Goal: Information Seeking & Learning: Learn about a topic

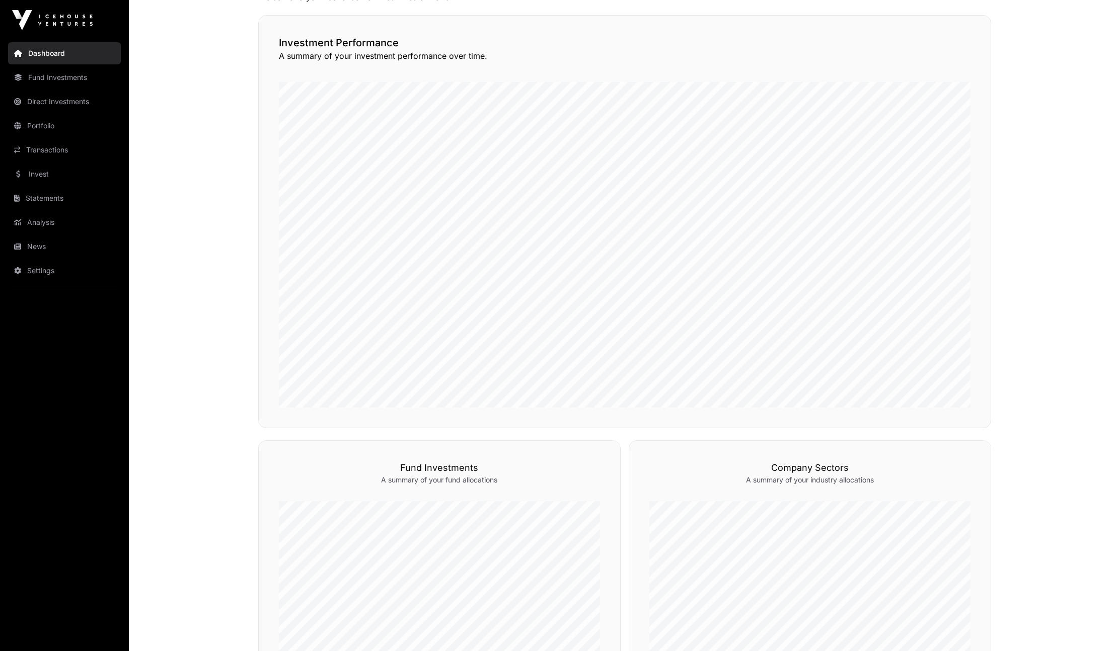
scroll to position [71, 0]
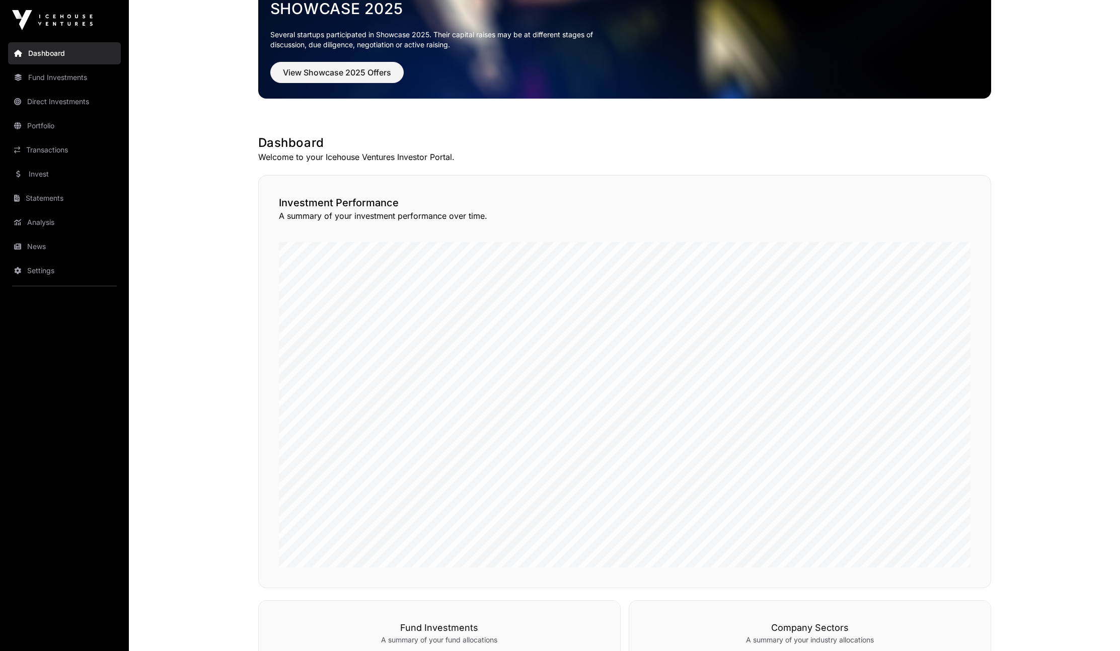
click at [55, 255] on link "News" at bounding box center [64, 247] width 113 height 22
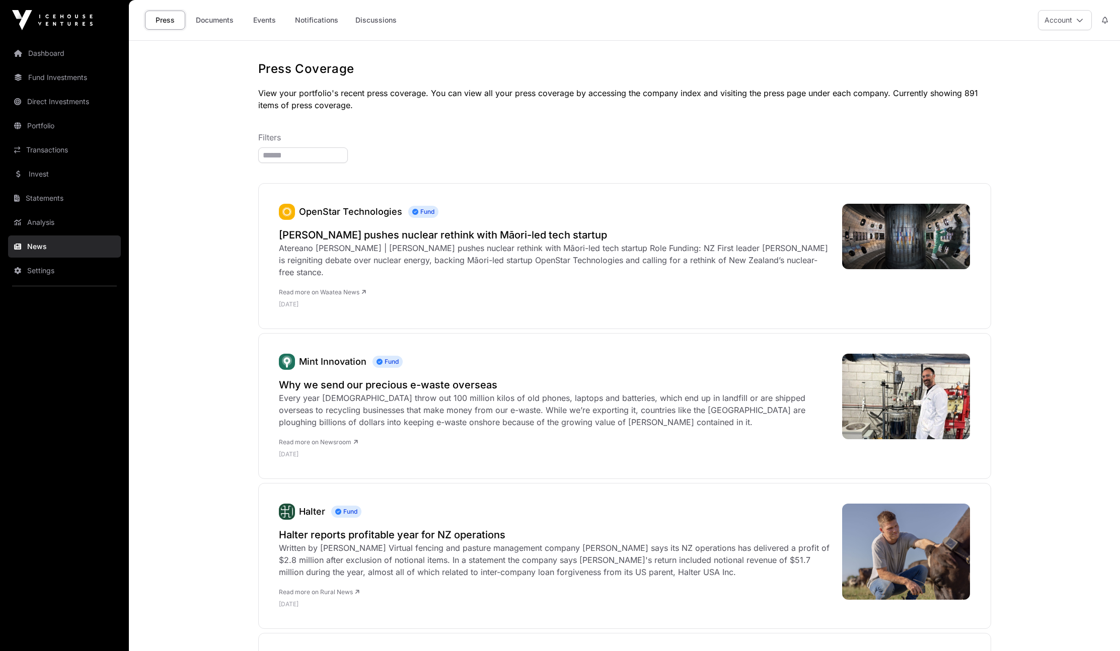
click at [231, 24] on link "Documents" at bounding box center [214, 20] width 51 height 19
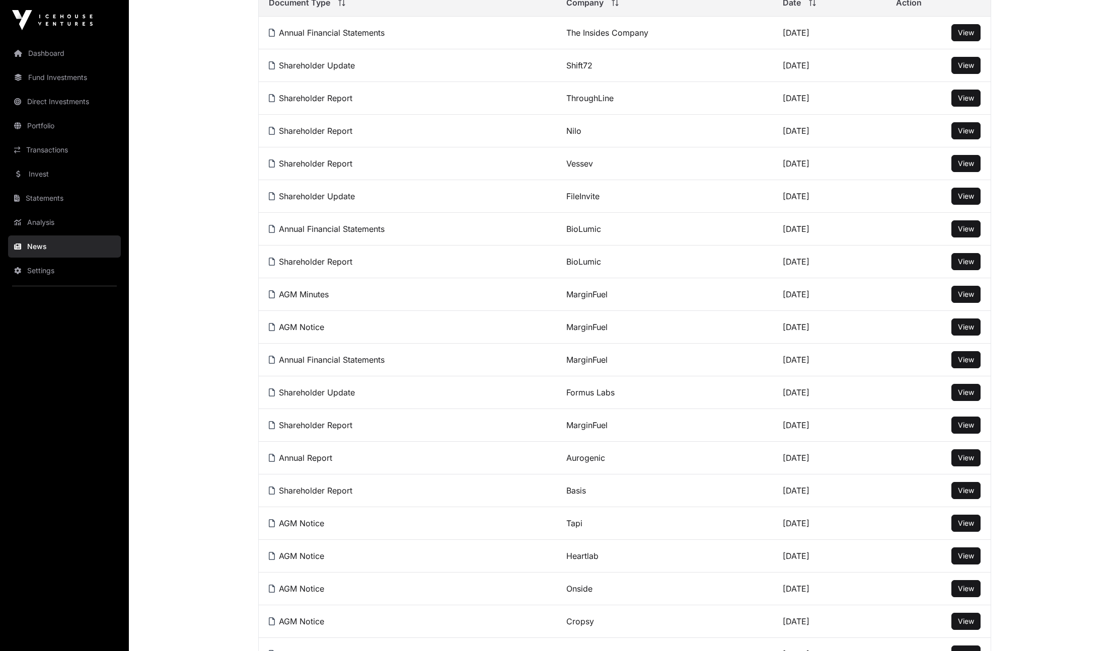
scroll to position [96, 0]
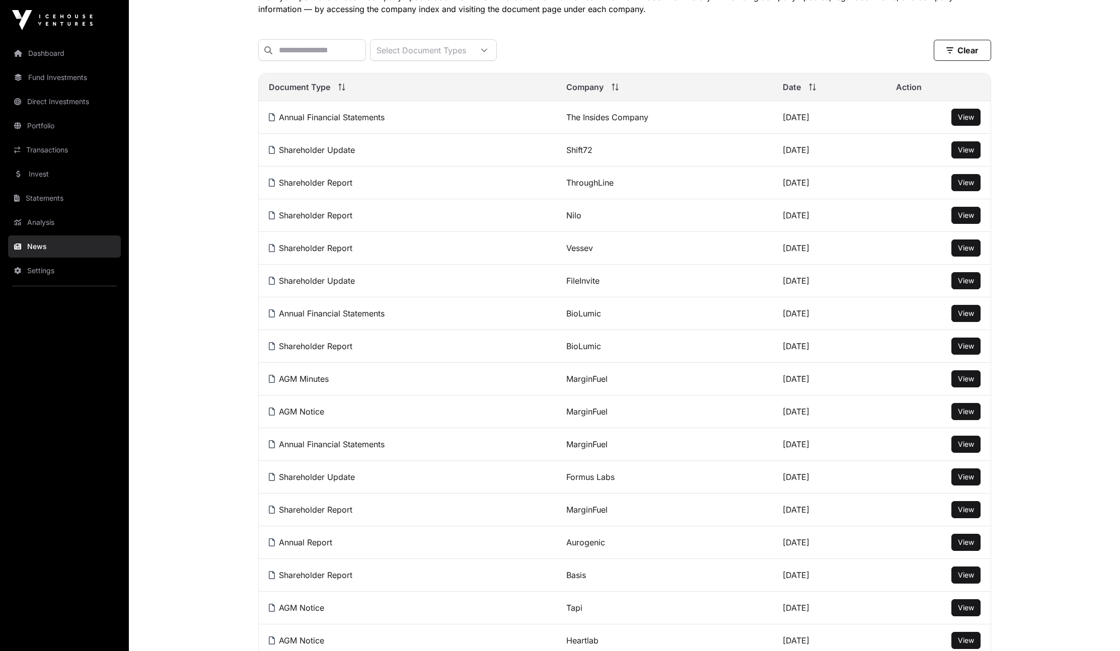
click at [330, 253] on link "Shareholder Report" at bounding box center [311, 248] width 84 height 10
click at [299, 351] on link "Shareholder Report" at bounding box center [311, 346] width 84 height 10
click at [590, 351] on link "BioLumic" at bounding box center [583, 346] width 35 height 10
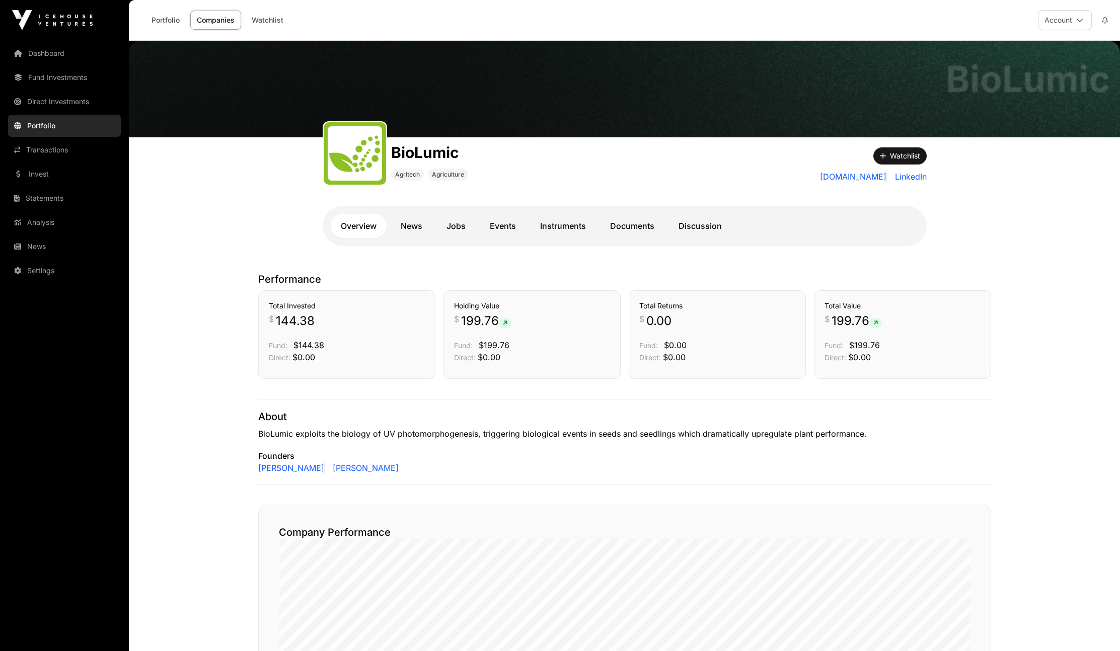
click at [586, 226] on link "Instruments" at bounding box center [563, 226] width 66 height 24
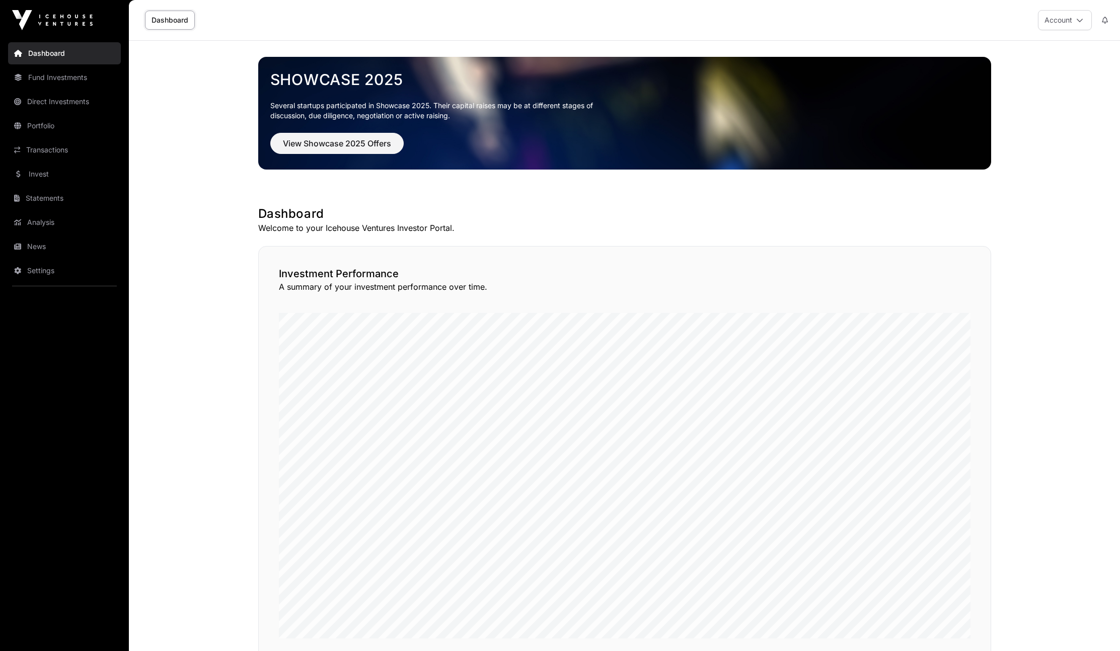
click at [45, 128] on link "Portfolio" at bounding box center [64, 126] width 113 height 22
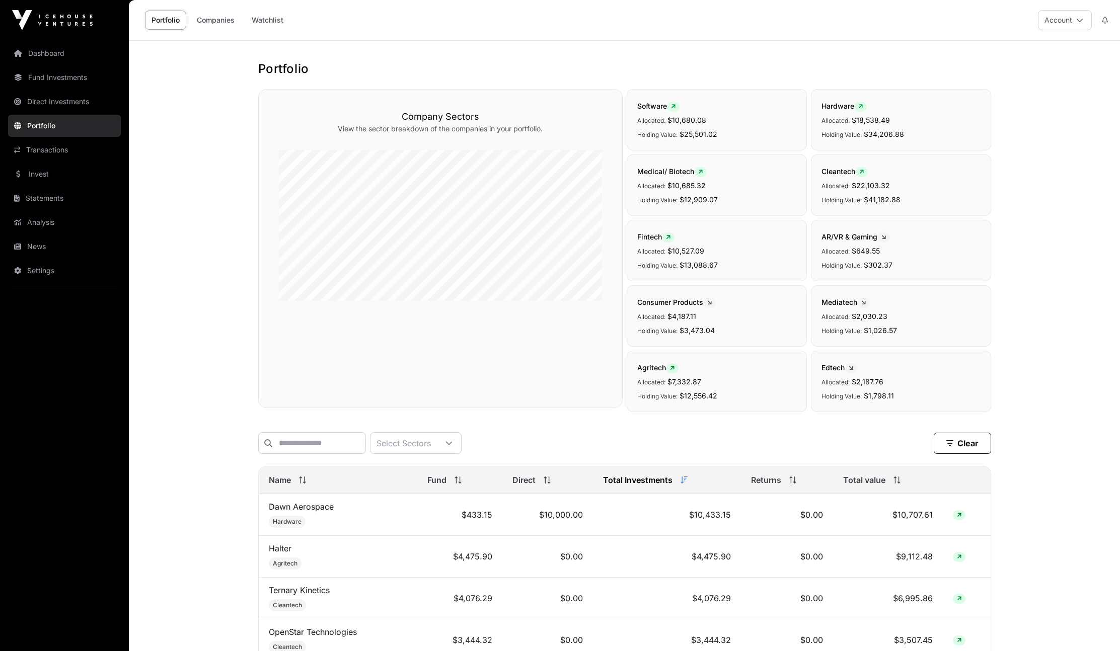
click at [222, 24] on link "Companies" at bounding box center [215, 20] width 51 height 19
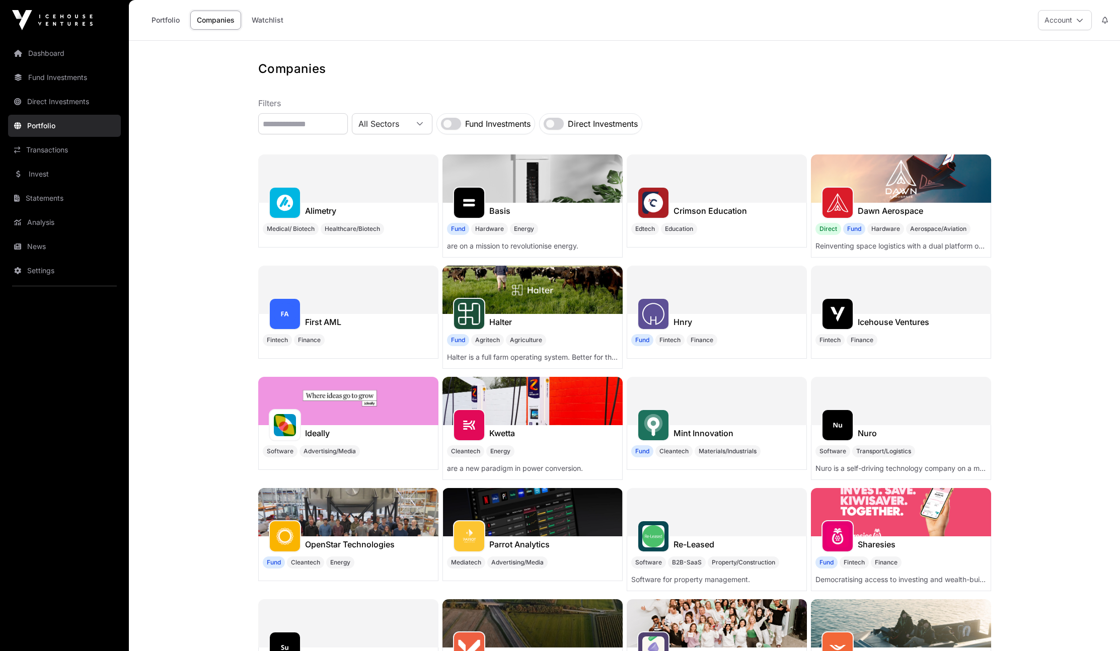
click at [164, 18] on link "Portfolio" at bounding box center [165, 20] width 41 height 19
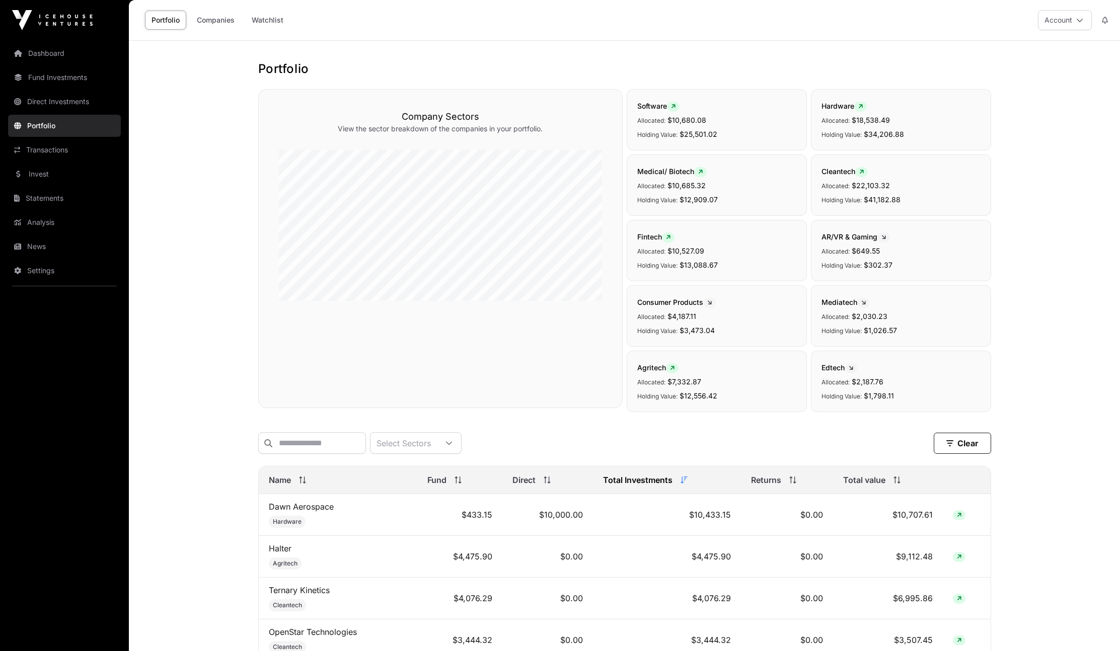
click at [869, 486] on span "Total value" at bounding box center [864, 480] width 42 height 12
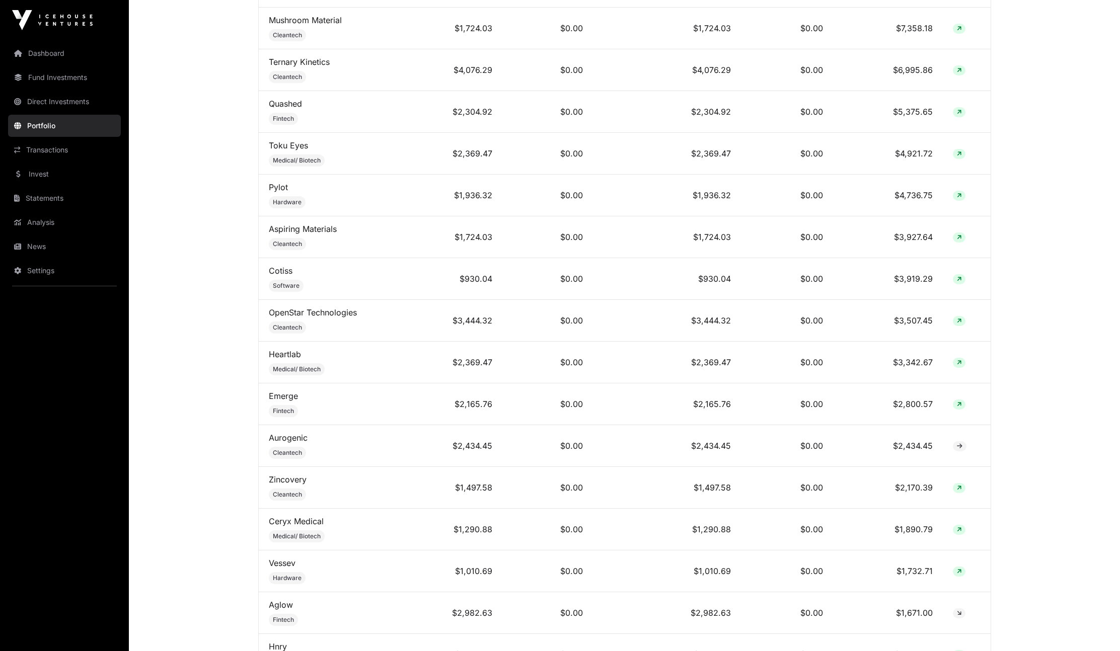
scroll to position [794, 0]
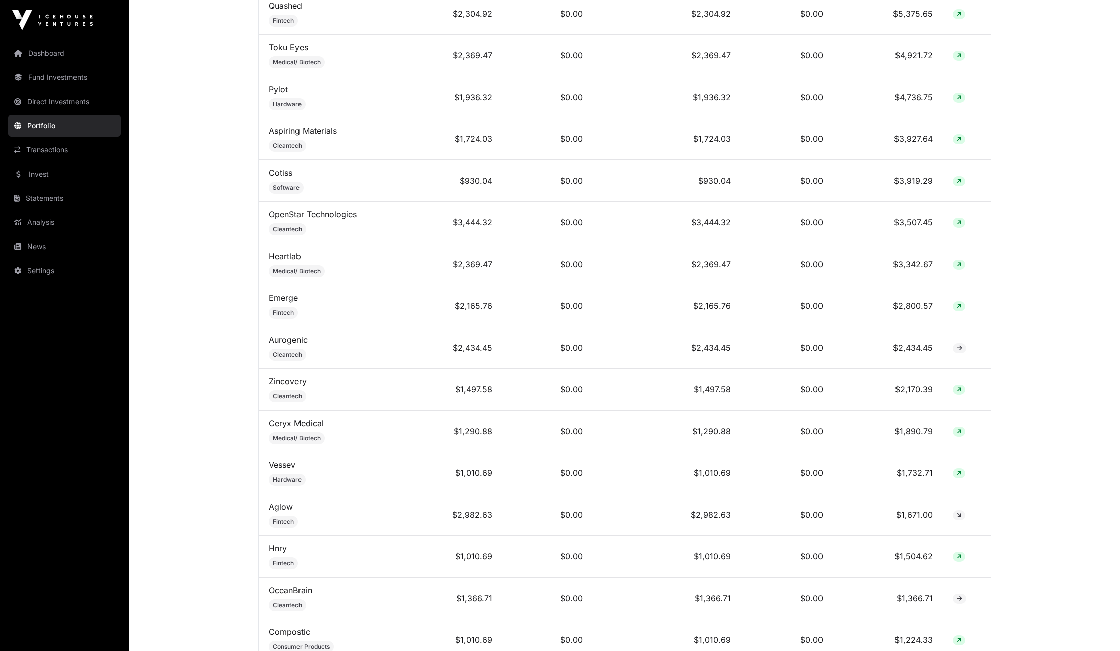
click at [284, 470] on link "Vessev" at bounding box center [282, 465] width 27 height 10
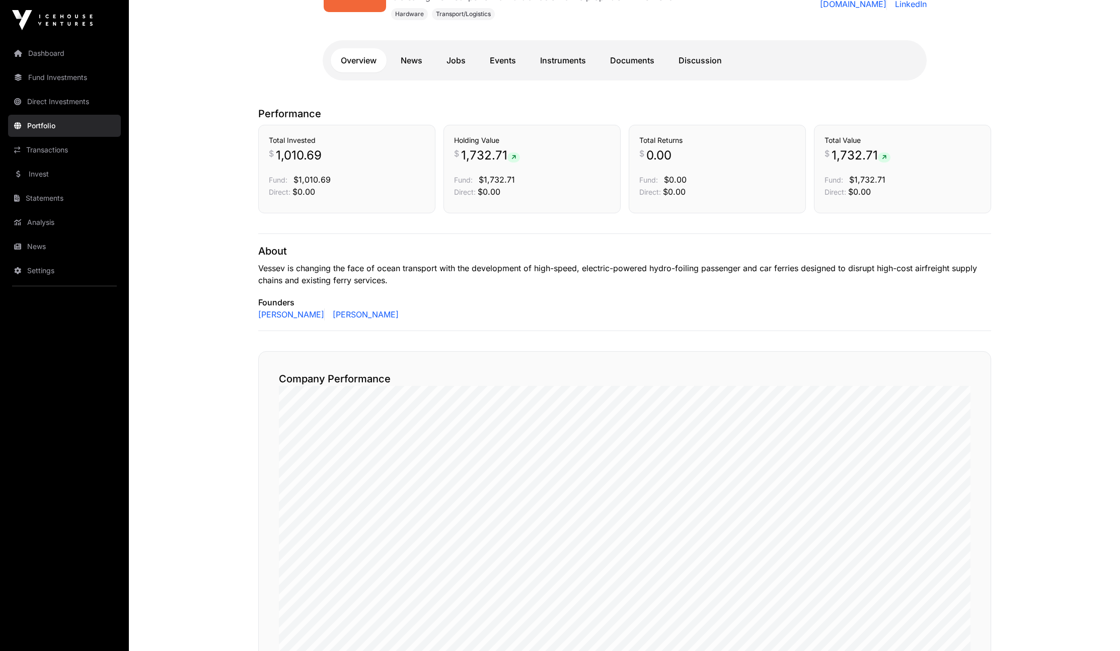
scroll to position [535, 0]
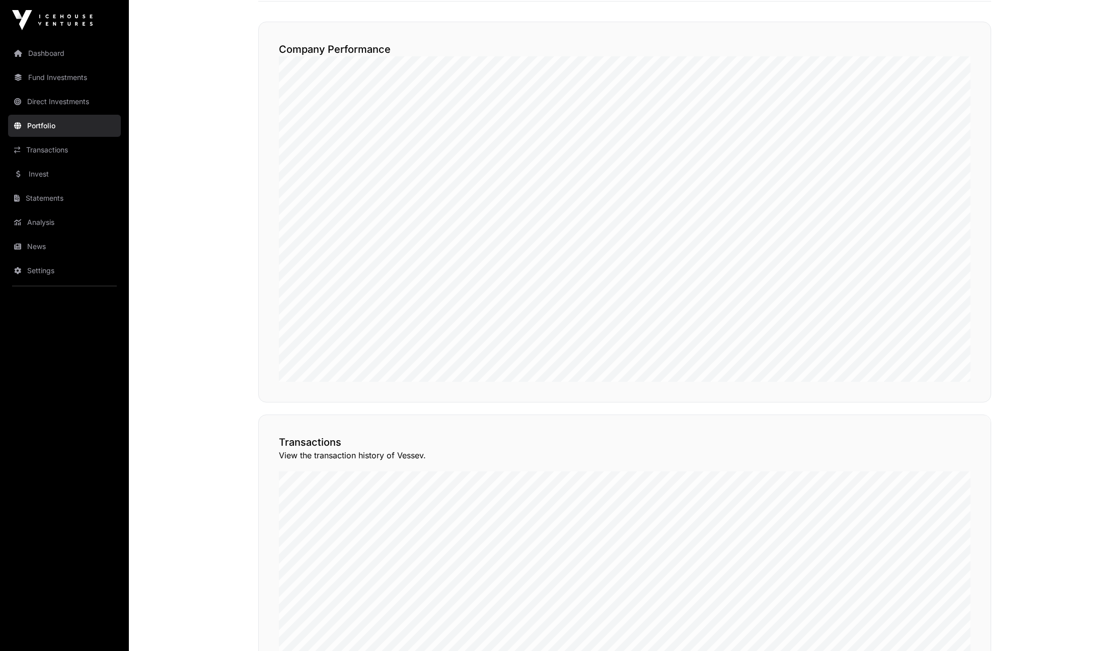
click at [951, 406] on button "View Transactions" at bounding box center [945, 397] width 83 height 17
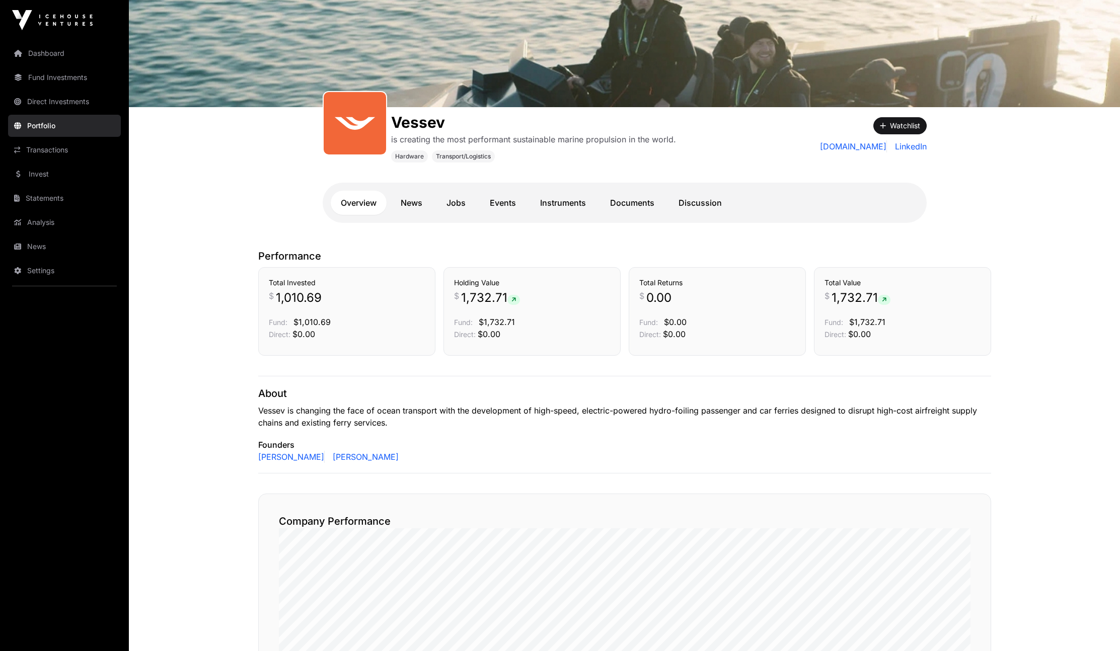
scroll to position [62, 0]
click at [567, 203] on link "Instruments" at bounding box center [563, 203] width 66 height 24
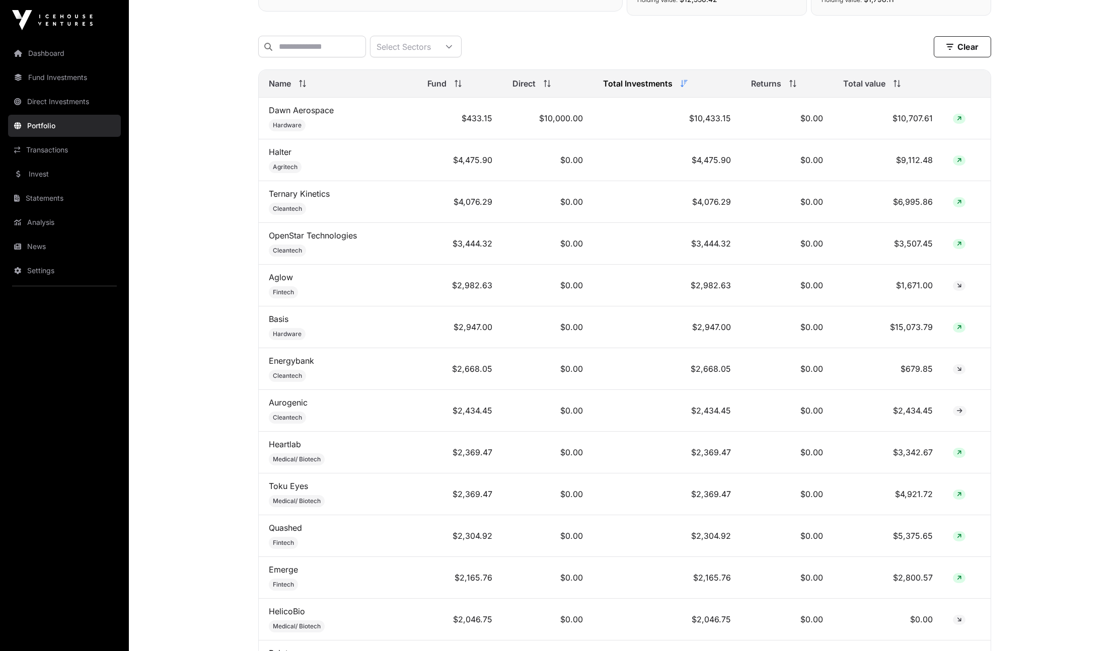
scroll to position [380, 0]
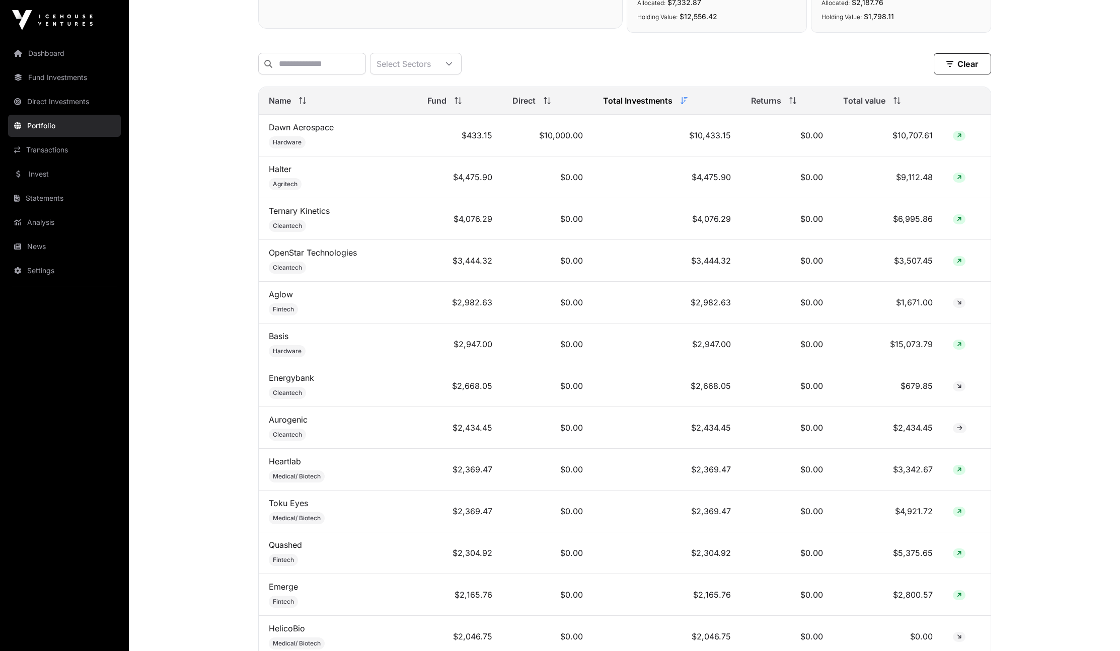
click at [880, 107] on span "Total value" at bounding box center [864, 101] width 42 height 12
click at [316, 258] on link "Dawn Aerospace" at bounding box center [301, 253] width 65 height 10
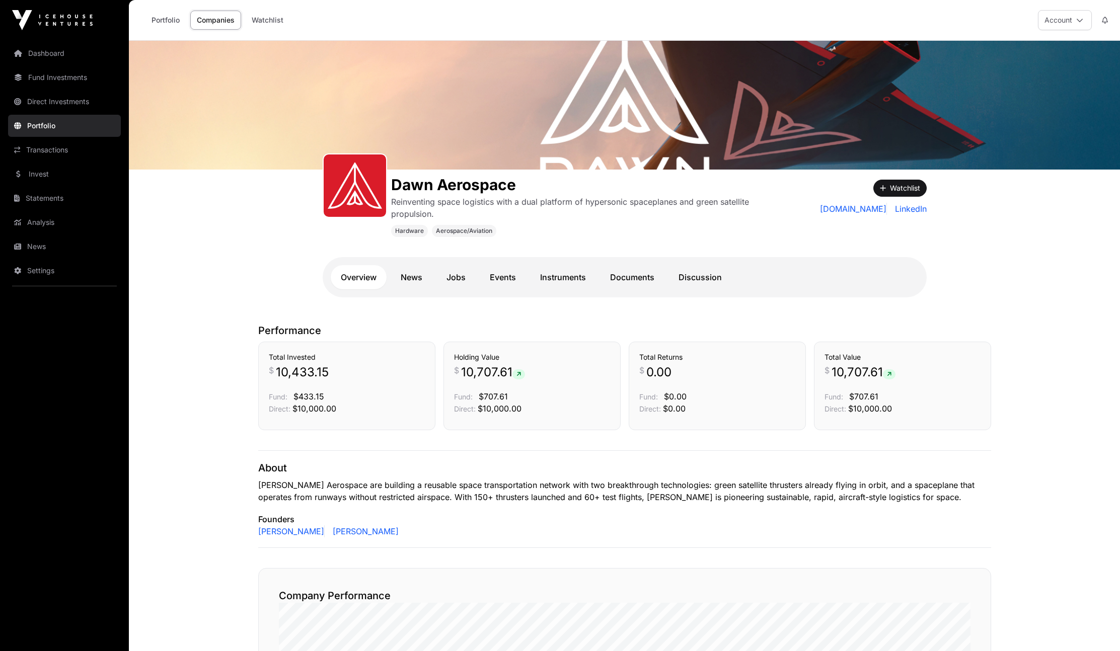
click at [594, 274] on link "Instruments" at bounding box center [563, 277] width 66 height 24
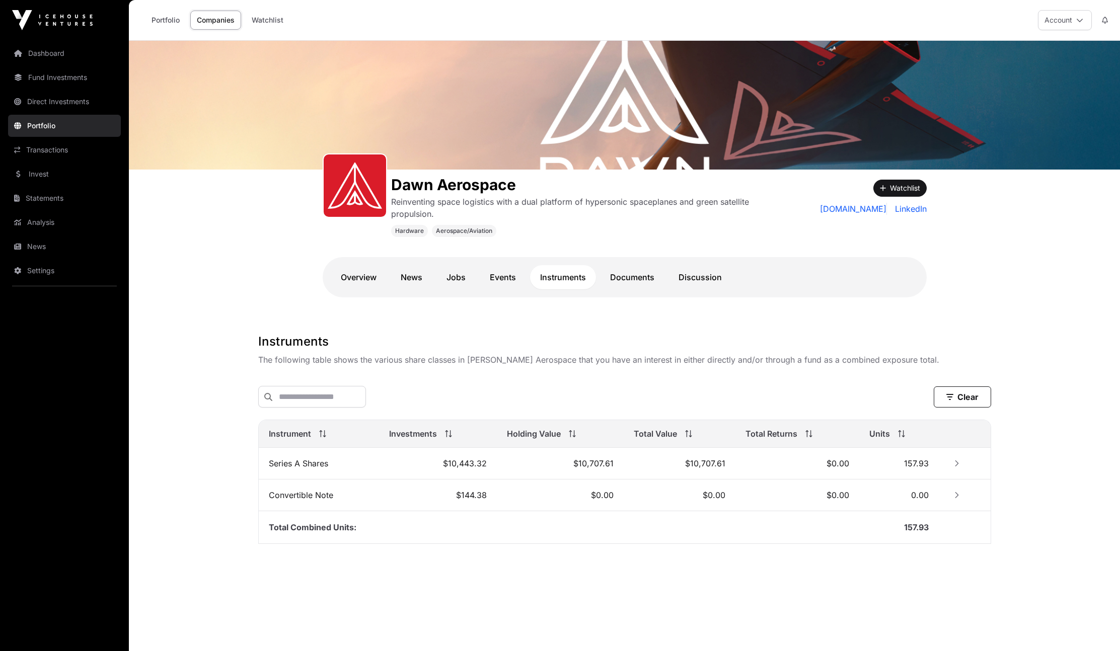
click at [624, 286] on link "Documents" at bounding box center [632, 277] width 64 height 24
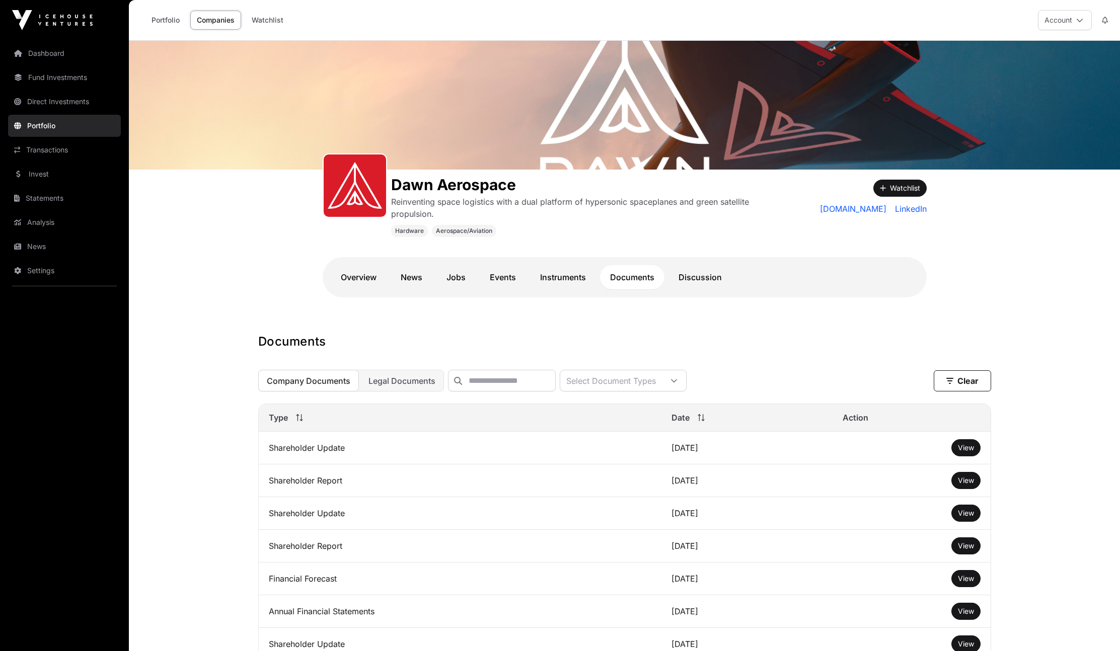
click at [365, 276] on link "Overview" at bounding box center [359, 277] width 56 height 24
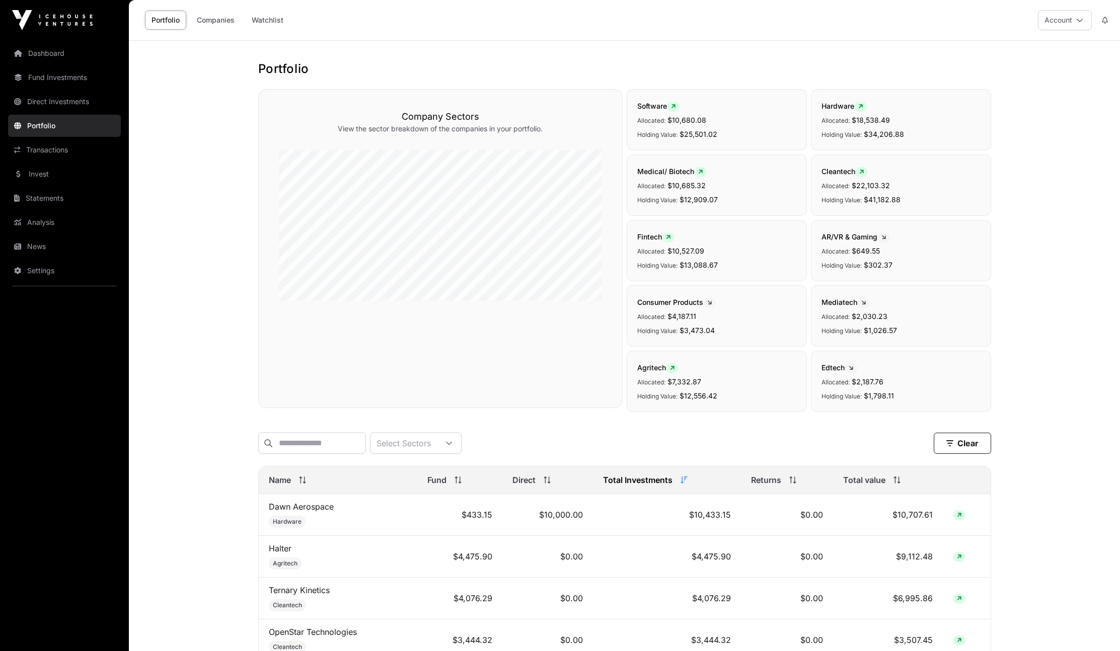
scroll to position [380, 0]
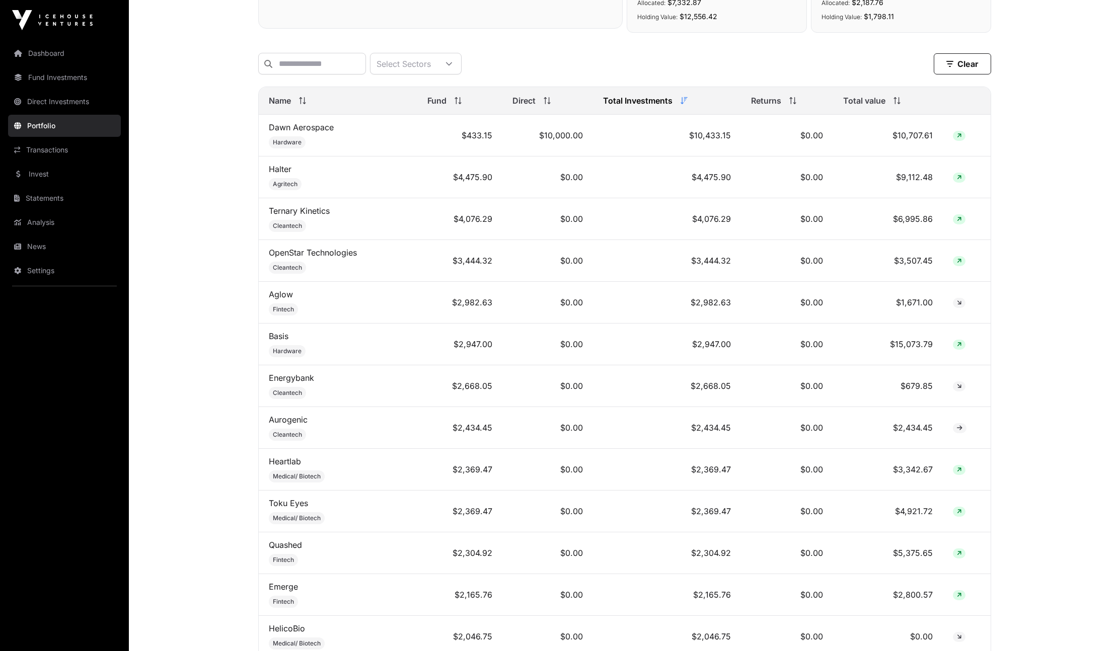
drag, startPoint x: 864, startPoint y: 111, endPoint x: 867, endPoint y: 137, distance: 26.4
click at [864, 107] on span "Total value" at bounding box center [864, 101] width 42 height 12
click at [280, 174] on link "Basis" at bounding box center [279, 169] width 20 height 10
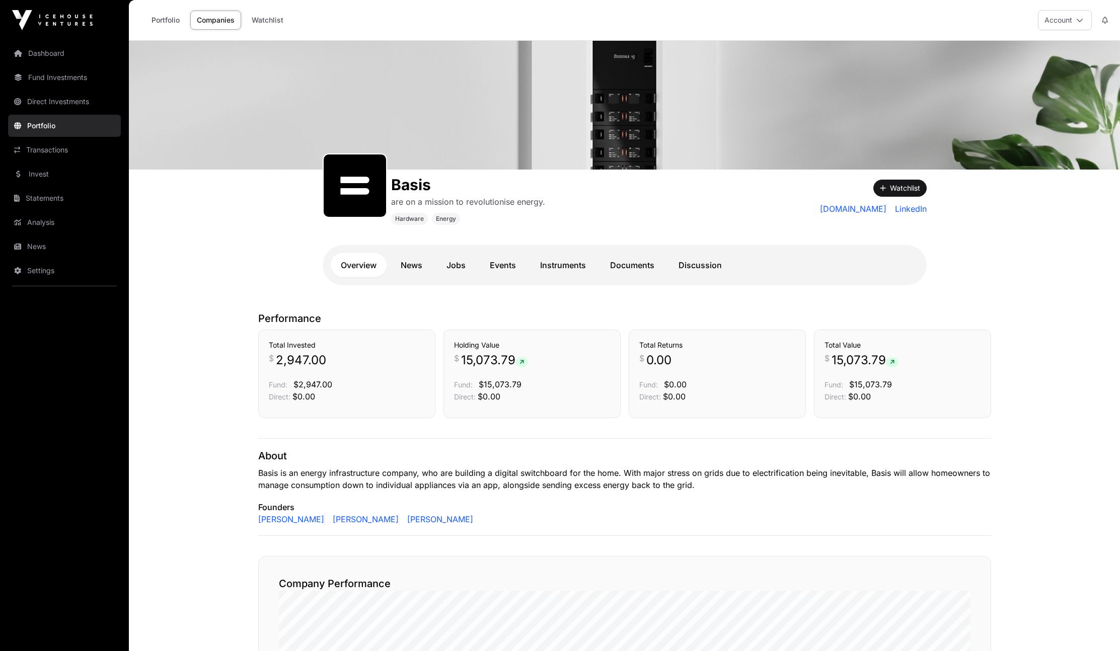
click at [576, 262] on link "Instruments" at bounding box center [563, 265] width 66 height 24
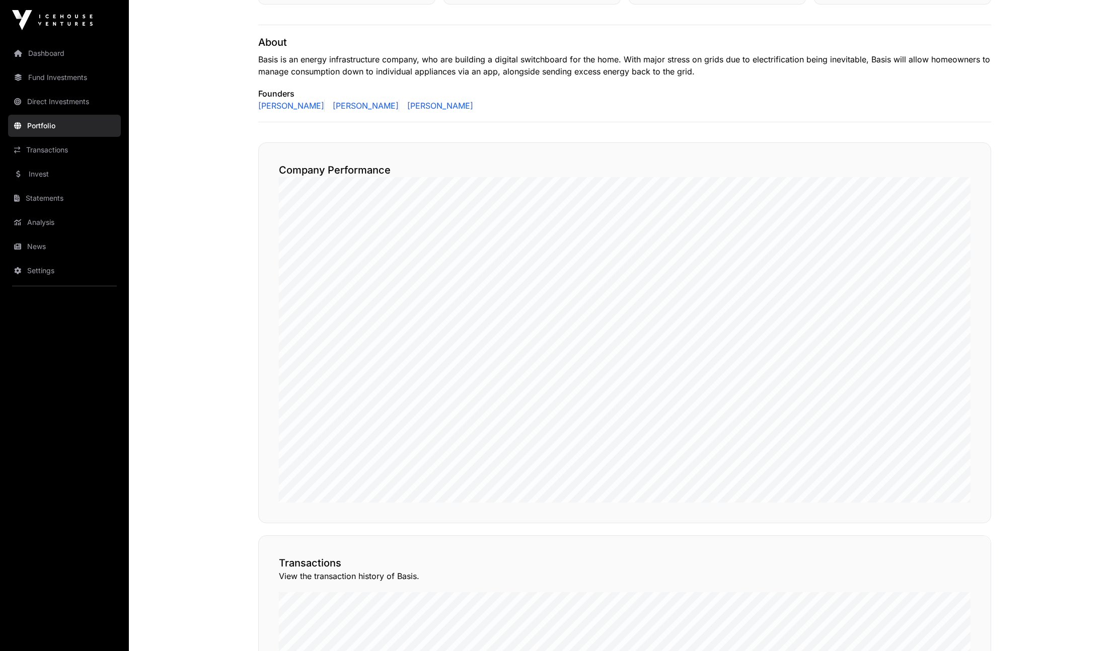
scroll to position [528, 0]
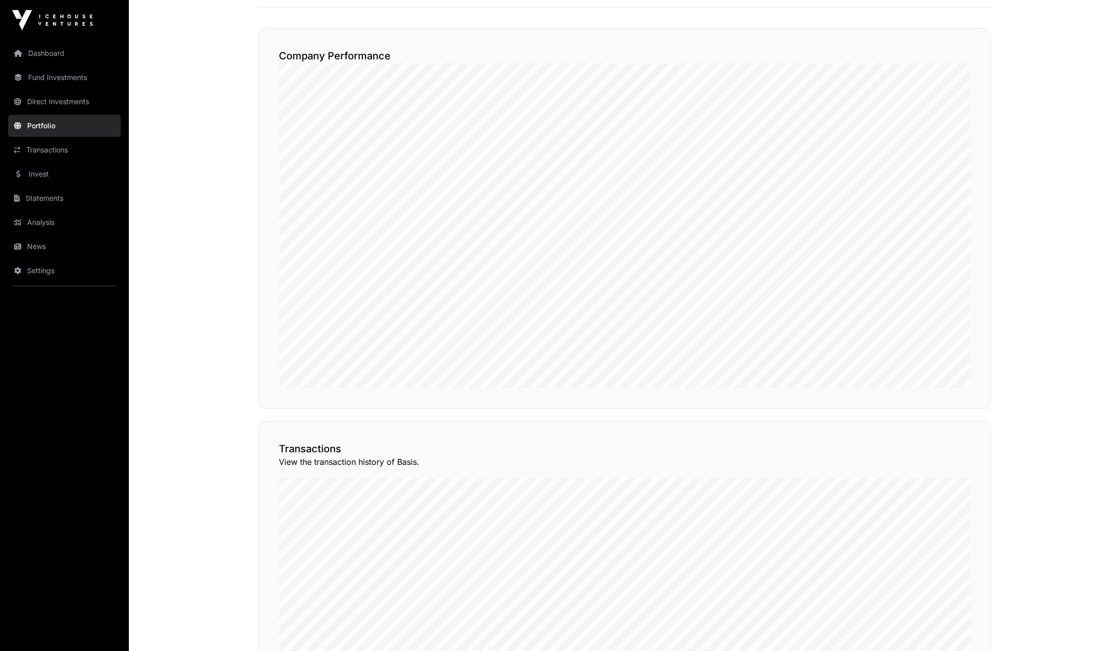
click at [940, 415] on div "View Transactions" at bounding box center [945, 403] width 91 height 24
click at [938, 412] on button "View Transactions" at bounding box center [945, 403] width 83 height 17
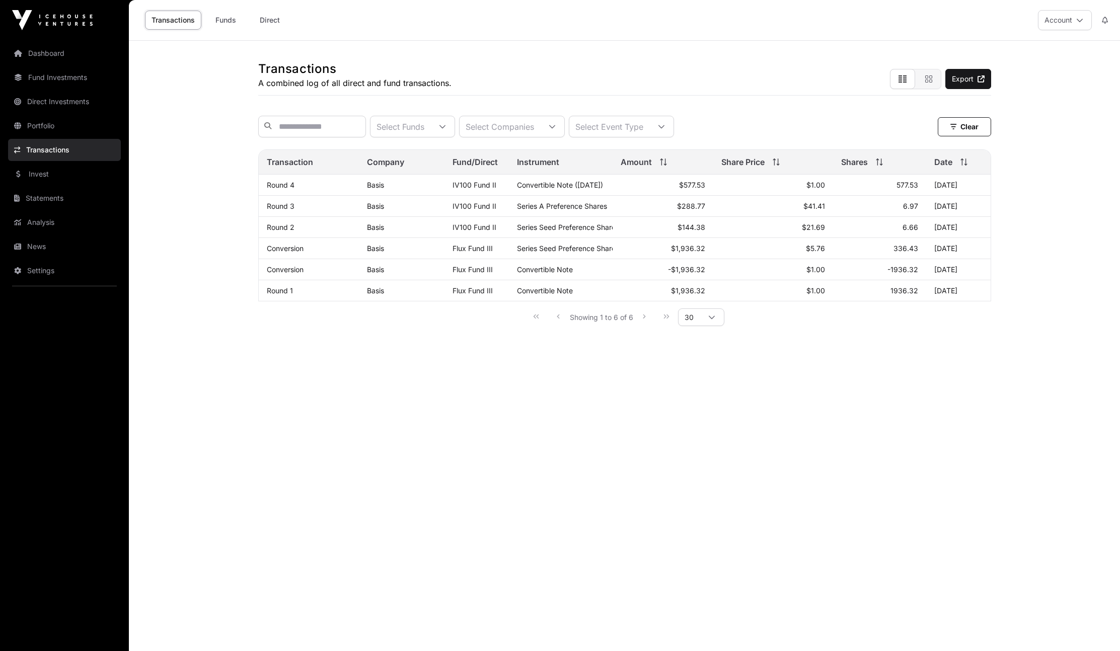
click at [59, 52] on link "Dashboard" at bounding box center [64, 53] width 113 height 22
